Goal: Information Seeking & Learning: Learn about a topic

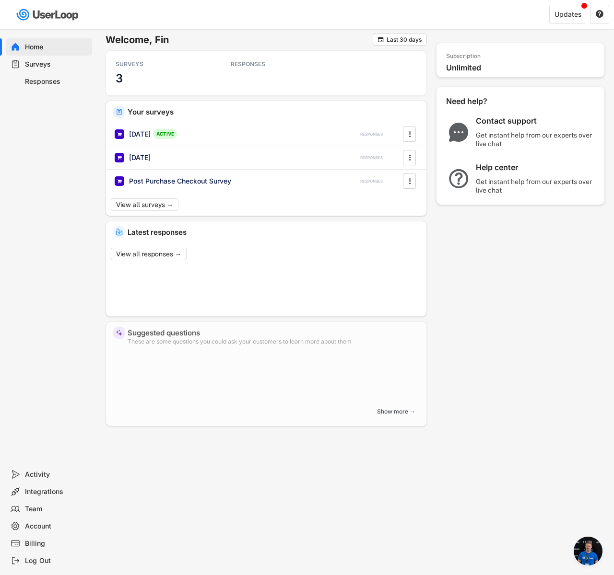
scroll to position [726, 0]
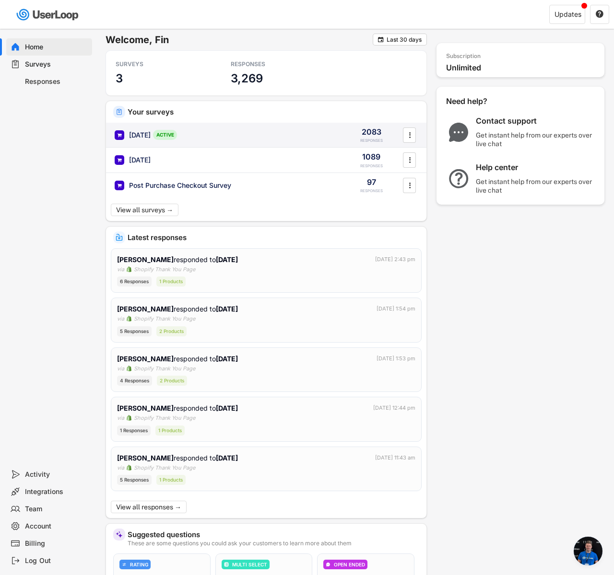
click at [196, 134] on div "[DATE] ACTIVE" at bounding box center [226, 135] width 222 height 10
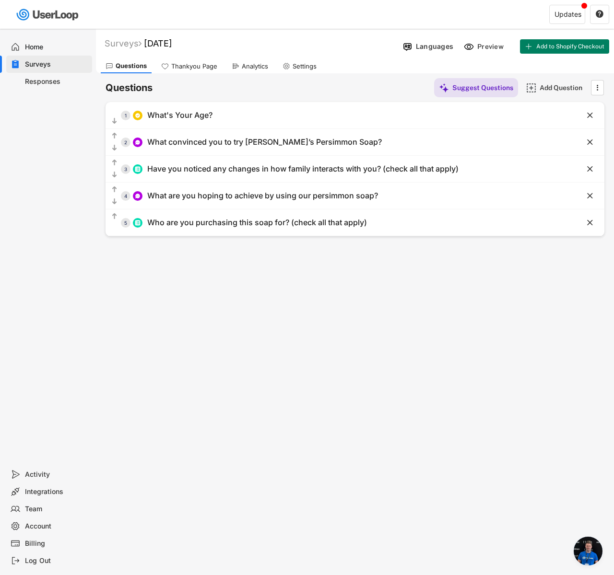
click at [241, 70] on div "Analytics" at bounding box center [250, 66] width 46 height 14
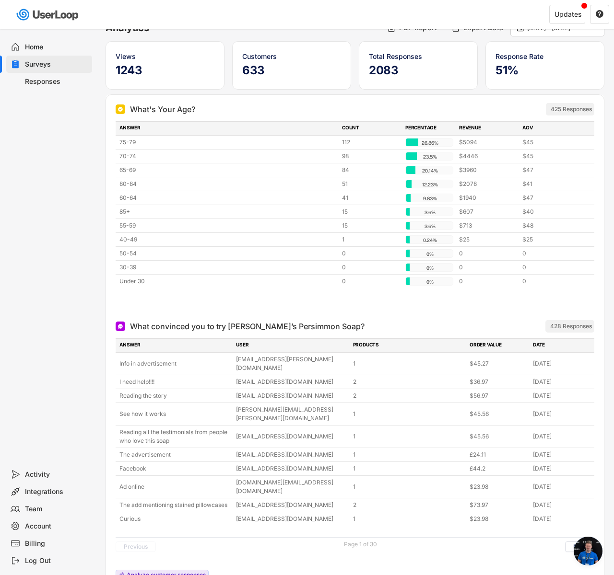
scroll to position [129, 0]
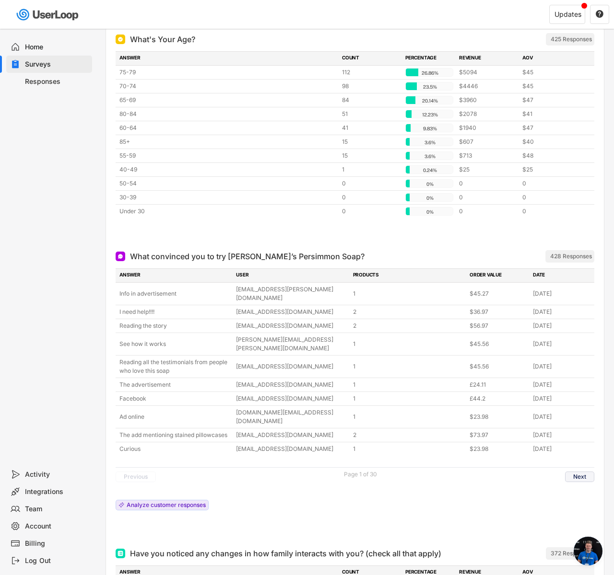
click at [585, 472] on button "Next" at bounding box center [579, 477] width 29 height 11
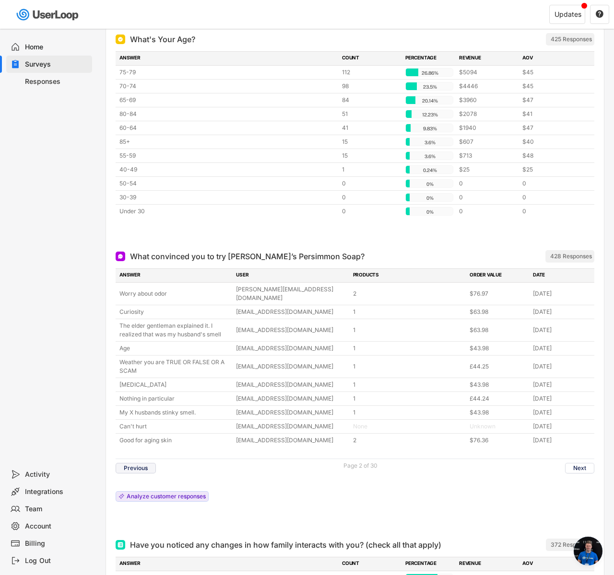
click at [139, 463] on button "Previous" at bounding box center [136, 468] width 40 height 11
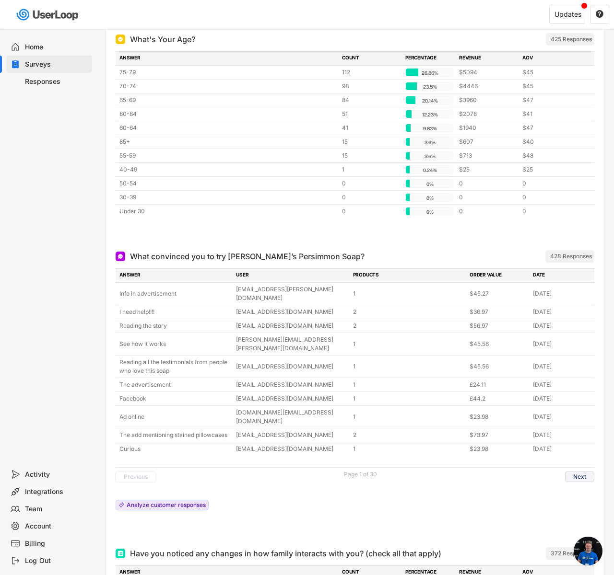
click at [574, 472] on button "Next" at bounding box center [579, 477] width 29 height 11
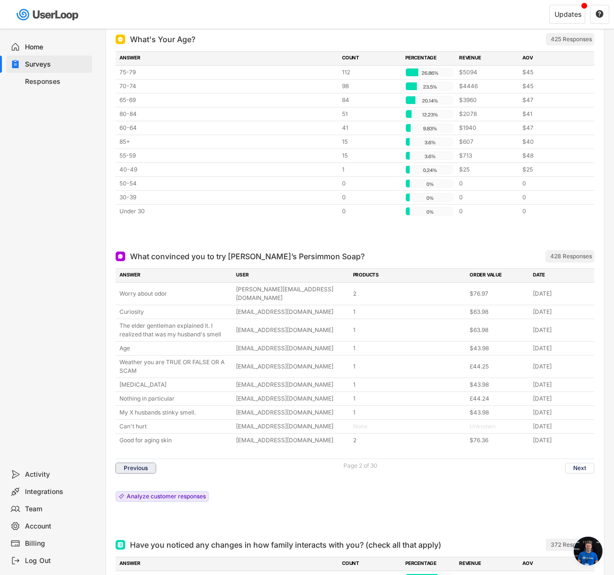
click at [140, 463] on button "Previous" at bounding box center [136, 468] width 40 height 11
